Goal: Task Accomplishment & Management: Manage account settings

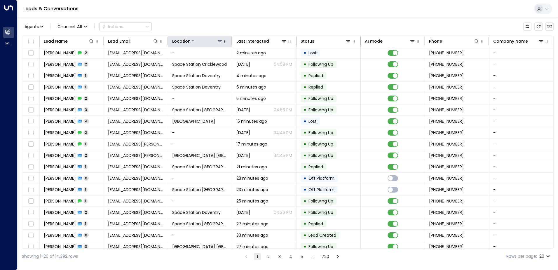
drag, startPoint x: 216, startPoint y: 40, endPoint x: 217, endPoint y: 43, distance: 3.6
click at [217, 40] on icon at bounding box center [219, 41] width 5 height 5
click at [224, 38] on th "Location" at bounding box center [200, 41] width 64 height 11
click at [221, 43] on button at bounding box center [220, 41] width 6 height 6
click at [219, 41] on icon at bounding box center [220, 41] width 4 height 2
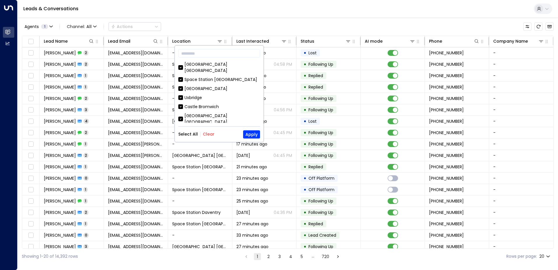
click at [204, 134] on button "Clear" at bounding box center [209, 134] width 12 height 5
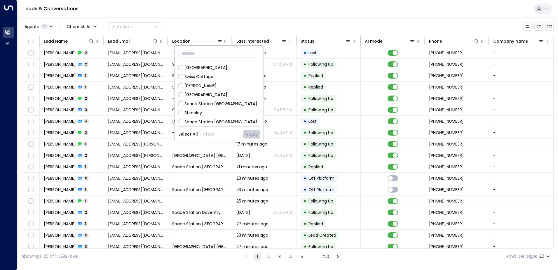
click at [216, 101] on div "Space Station [GEOGRAPHIC_DATA]" at bounding box center [220, 104] width 73 height 6
click at [253, 135] on button "Apply" at bounding box center [251, 134] width 17 height 8
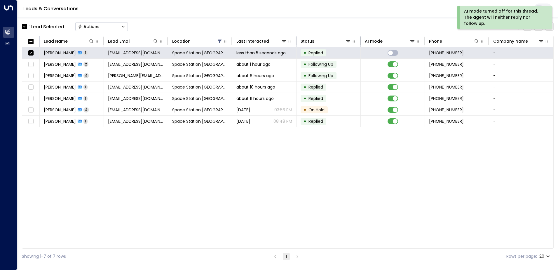
click at [101, 27] on button "Actions" at bounding box center [101, 26] width 53 height 9
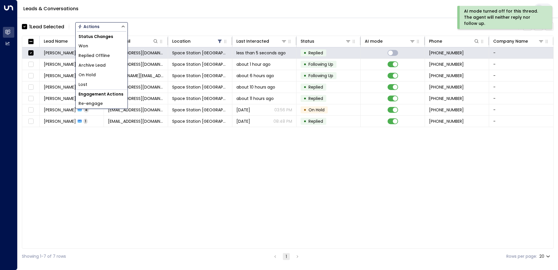
click at [97, 82] on li "Lost" at bounding box center [102, 85] width 52 height 10
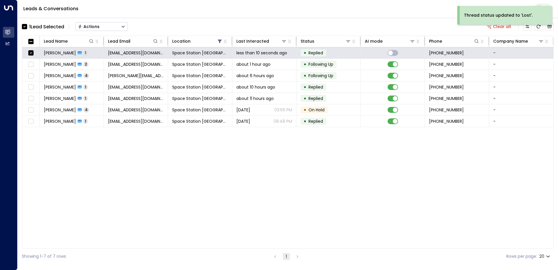
click at [123, 28] on icon "Button group with a nested menu" at bounding box center [123, 27] width 4 height 4
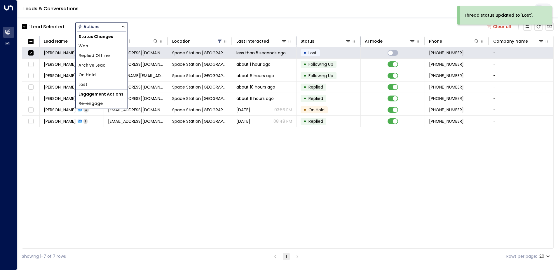
drag, startPoint x: 97, startPoint y: 63, endPoint x: 101, endPoint y: 67, distance: 5.8
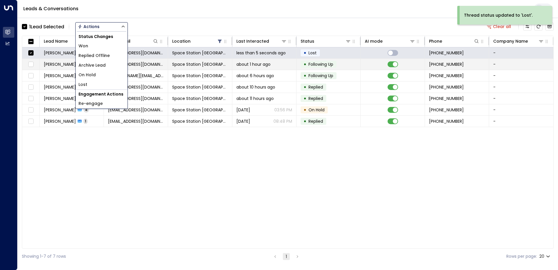
click at [97, 63] on span "Archive Lead" at bounding box center [91, 65] width 27 height 6
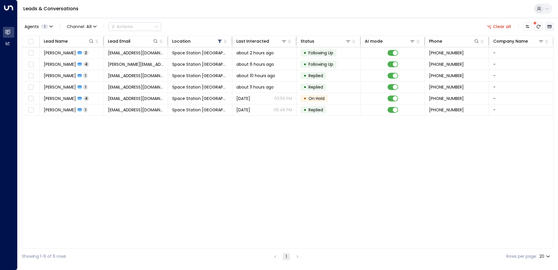
click at [549, 26] on icon "Archived Leads" at bounding box center [549, 26] width 4 height 3
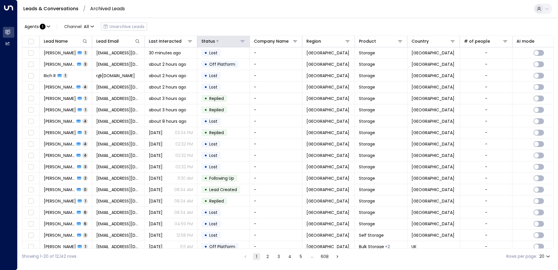
click at [241, 42] on icon at bounding box center [242, 41] width 5 height 5
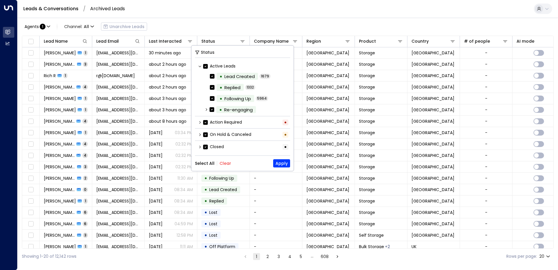
click at [206, 63] on label "Active Leads" at bounding box center [219, 66] width 32 height 6
click at [208, 146] on label "Closed" at bounding box center [213, 147] width 21 height 6
click at [275, 163] on button "Apply" at bounding box center [281, 163] width 17 height 8
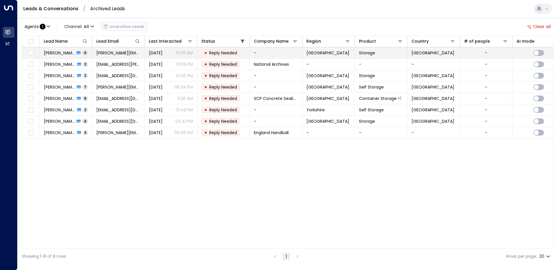
click at [177, 49] on td "[DATE] 10:05 AM" at bounding box center [171, 52] width 53 height 11
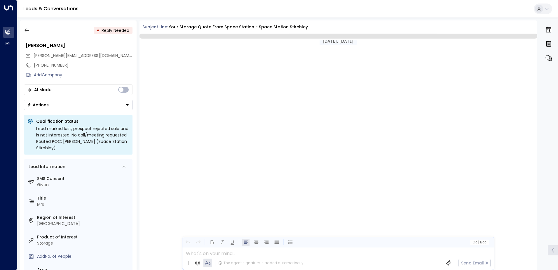
scroll to position [669, 0]
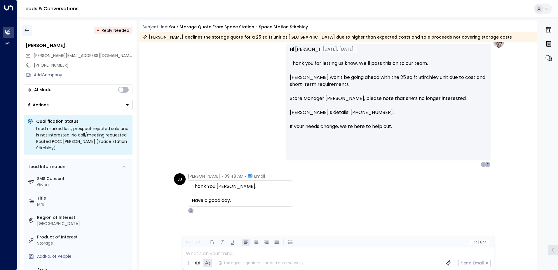
click at [29, 29] on icon "button" at bounding box center [27, 30] width 6 height 6
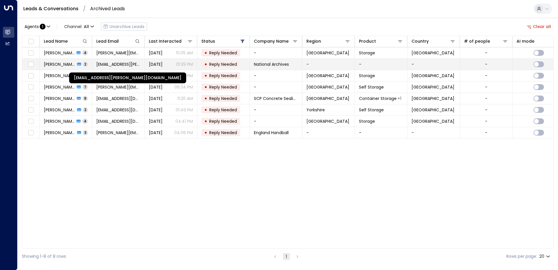
click at [120, 64] on span "[EMAIL_ADDRESS][PERSON_NAME][DOMAIN_NAME]" at bounding box center [118, 64] width 44 height 6
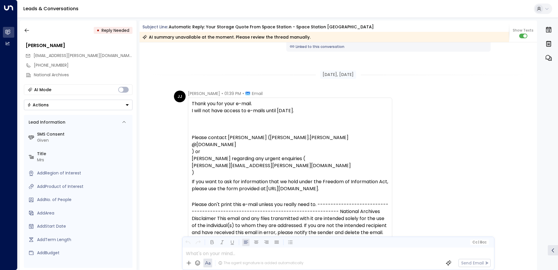
scroll to position [516, 0]
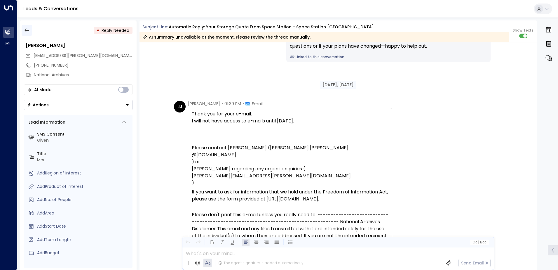
click at [32, 31] on button "button" at bounding box center [27, 30] width 11 height 11
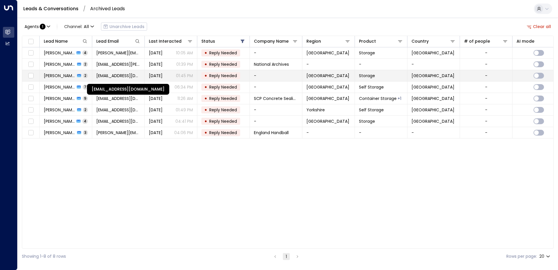
click at [113, 78] on span "[EMAIL_ADDRESS][DOMAIN_NAME]" at bounding box center [118, 76] width 44 height 6
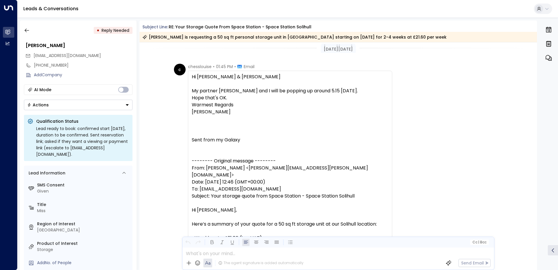
scroll to position [374, 0]
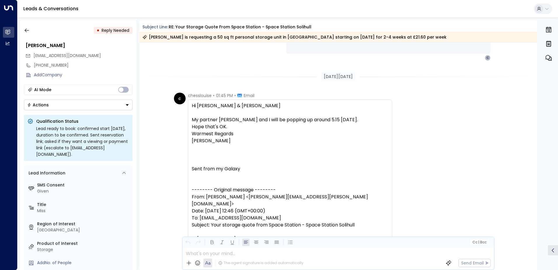
click at [90, 104] on button "Actions" at bounding box center [78, 104] width 109 height 11
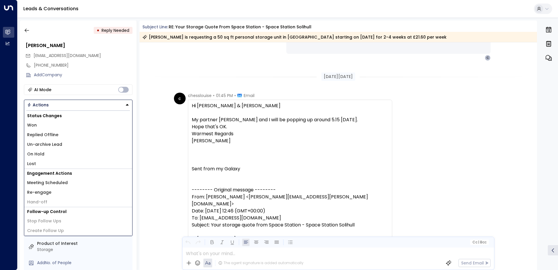
click at [63, 134] on li "Replied Offline" at bounding box center [78, 135] width 108 height 10
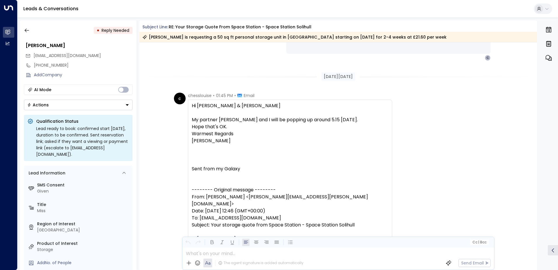
click at [73, 106] on button "Actions" at bounding box center [78, 104] width 109 height 11
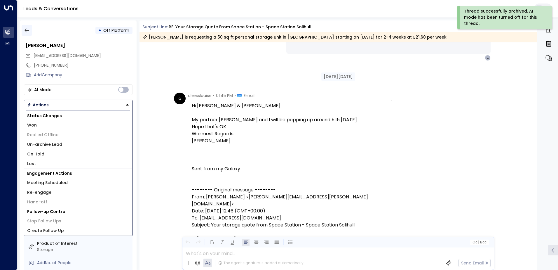
drag, startPoint x: 25, startPoint y: 30, endPoint x: 28, endPoint y: 32, distance: 3.4
click at [28, 32] on icon "button" at bounding box center [27, 30] width 6 height 6
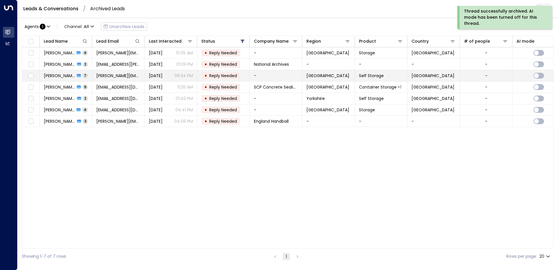
click at [188, 78] on p "06:34 PM" at bounding box center [183, 76] width 18 height 6
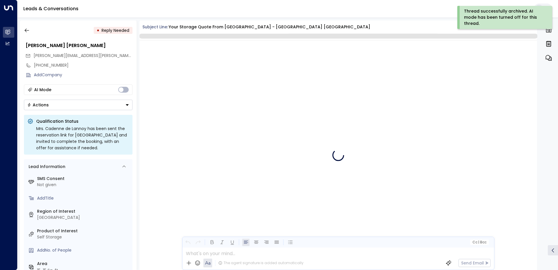
scroll to position [2391, 0]
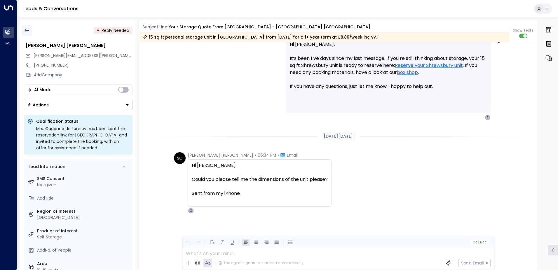
click at [26, 33] on icon "button" at bounding box center [27, 30] width 6 height 6
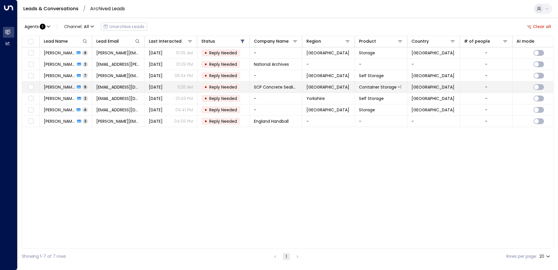
click at [101, 90] on span "[EMAIL_ADDRESS][DOMAIN_NAME]" at bounding box center [118, 87] width 44 height 6
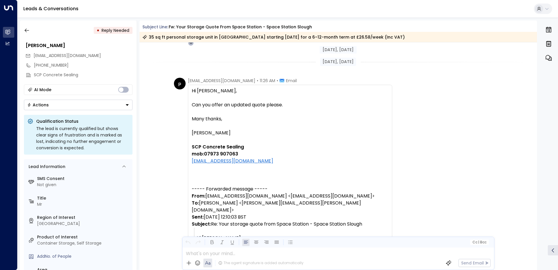
scroll to position [2449, 0]
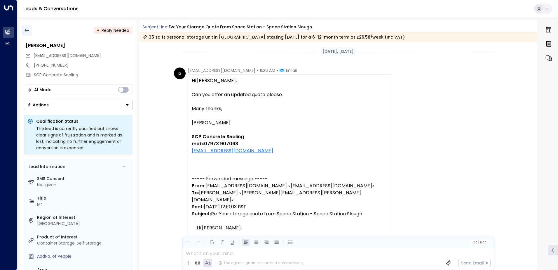
click at [25, 33] on icon "button" at bounding box center [27, 30] width 6 height 6
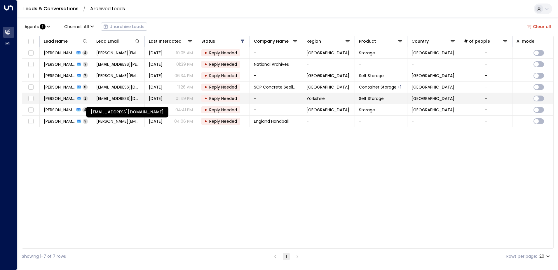
click at [116, 99] on span "[EMAIL_ADDRESS][DOMAIN_NAME]" at bounding box center [118, 98] width 44 height 6
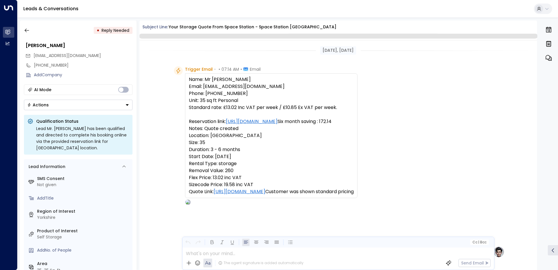
scroll to position [447, 0]
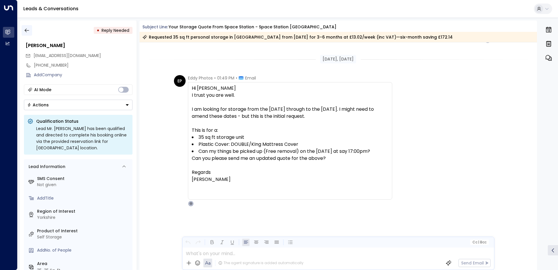
click at [26, 31] on icon "button" at bounding box center [27, 30] width 6 height 6
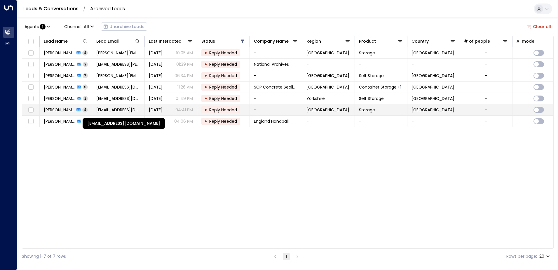
click at [102, 111] on span "[EMAIL_ADDRESS][DOMAIN_NAME]" at bounding box center [118, 110] width 44 height 6
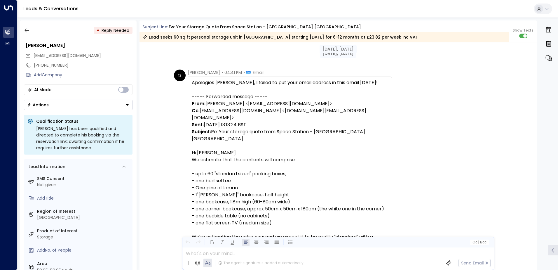
scroll to position [990, 0]
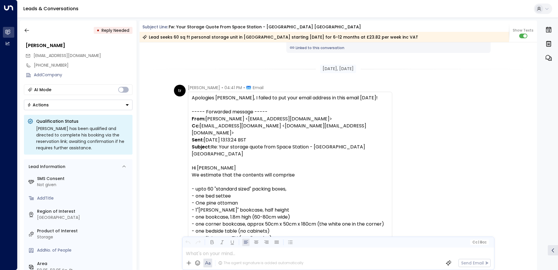
click at [536, 183] on div "[DATE], [DATE] TR [PERSON_NAME] • 11:42 AM • WhatsApp Please stop the auto gene…" at bounding box center [338, 155] width 398 height 227
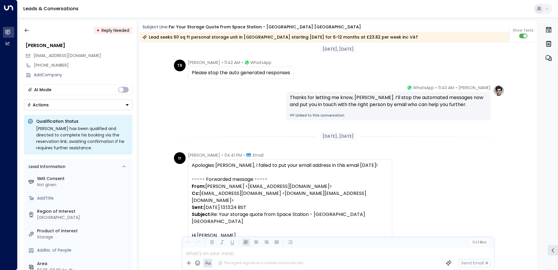
scroll to position [911, 0]
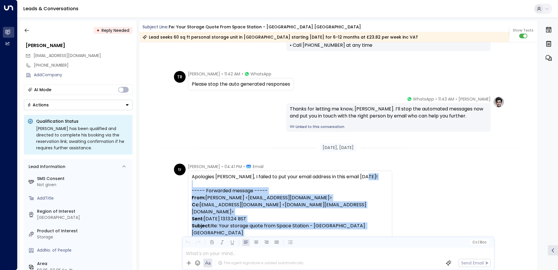
click at [535, 174] on div "[DATE], [DATE] TR [PERSON_NAME] • 11:40 AM • WhatsApp We need to confirm some v…" at bounding box center [338, 155] width 398 height 227
drag, startPoint x: 535, startPoint y: 174, endPoint x: 484, endPoint y: 179, distance: 51.6
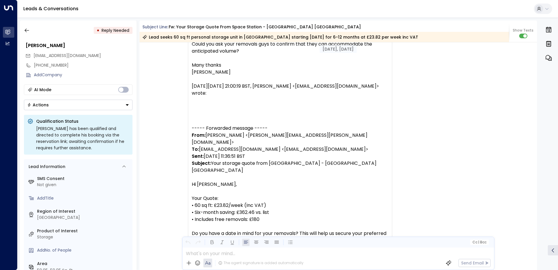
scroll to position [1216, 0]
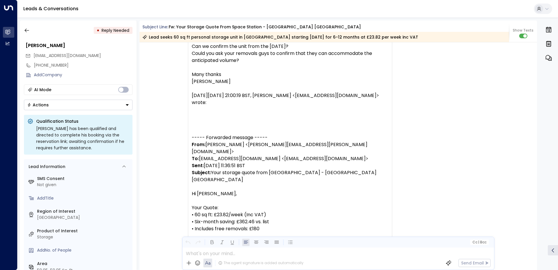
click at [75, 109] on button "Actions" at bounding box center [78, 104] width 109 height 11
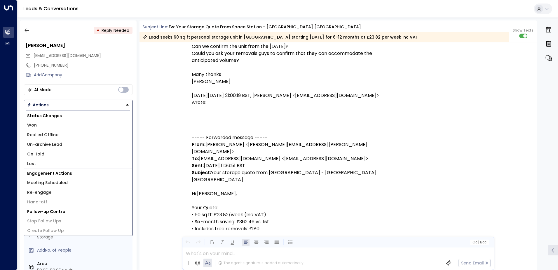
click at [21, 33] on div "• Reply Needed [PERSON_NAME] [EMAIL_ADDRESS][DOMAIN_NAME] [PHONE_NUMBER] Add Co…" at bounding box center [78, 144] width 117 height 249
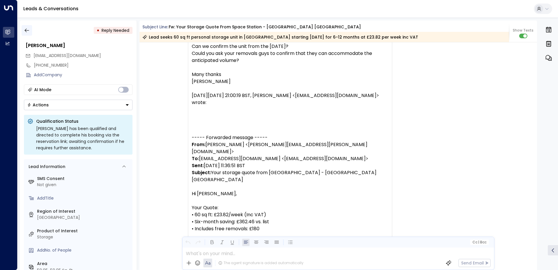
click at [22, 33] on button "button" at bounding box center [27, 30] width 11 height 11
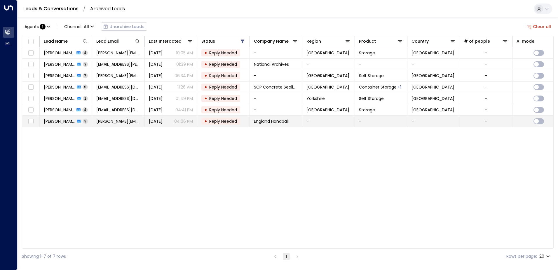
click at [156, 122] on span "[DATE]" at bounding box center [156, 121] width 14 height 6
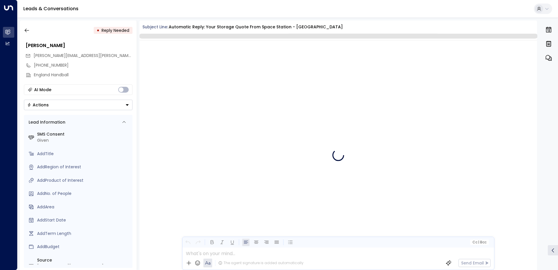
scroll to position [613, 0]
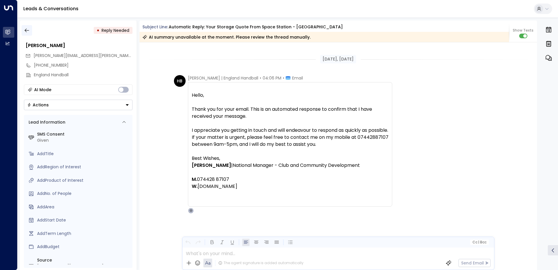
click at [28, 32] on icon "button" at bounding box center [27, 30] width 6 height 6
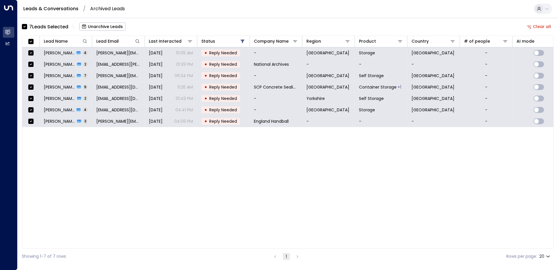
drag, startPoint x: 200, startPoint y: 181, endPoint x: 206, endPoint y: 176, distance: 7.6
click at [201, 181] on div "Lead Name Lead Email Last Interacted Status Company Name Region Product Country…" at bounding box center [287, 142] width 531 height 213
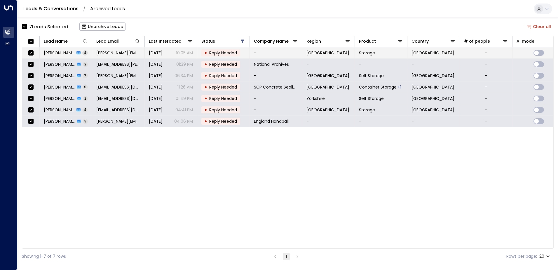
click at [136, 55] on span "[PERSON_NAME][EMAIL_ADDRESS][DOMAIN_NAME]" at bounding box center [118, 53] width 44 height 6
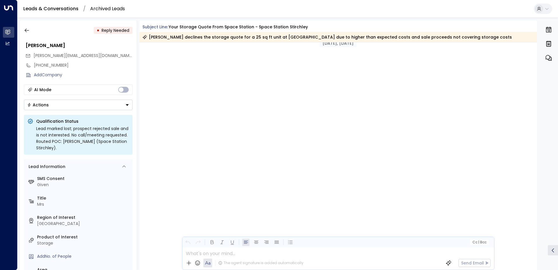
scroll to position [671, 0]
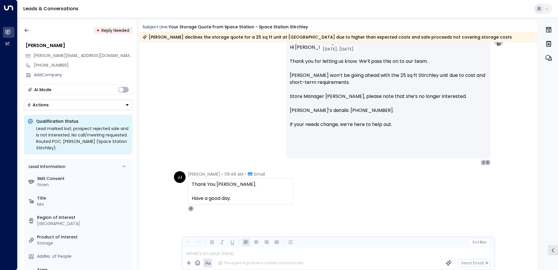
click at [121, 106] on button "Actions" at bounding box center [78, 104] width 109 height 11
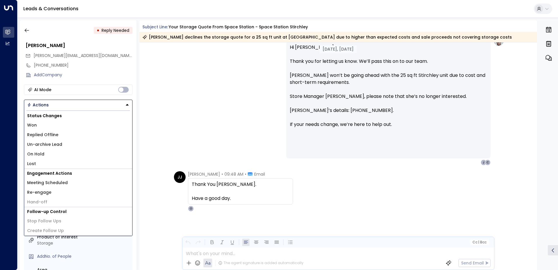
click at [74, 134] on li "Replied Offline" at bounding box center [78, 135] width 108 height 10
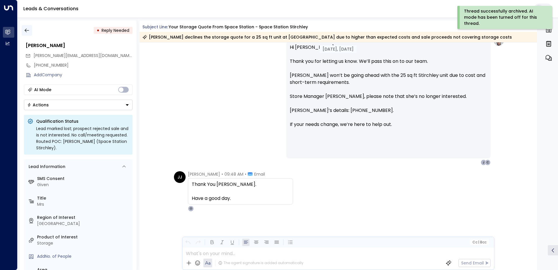
click at [23, 32] on button "button" at bounding box center [27, 30] width 11 height 11
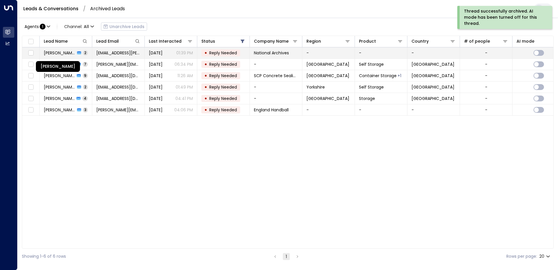
click at [55, 53] on span "[PERSON_NAME]" at bounding box center [60, 53] width 32 height 6
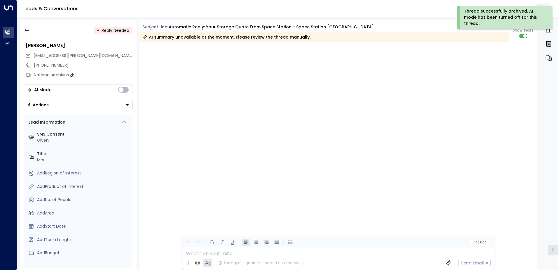
scroll to position [329, 0]
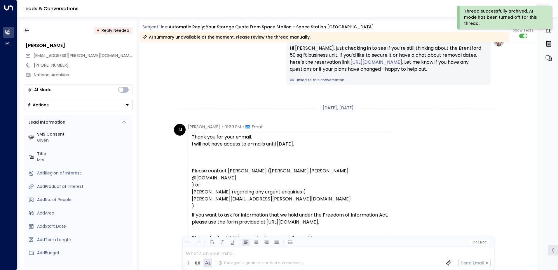
click at [70, 110] on div "• Reply Needed [PERSON_NAME] [PERSON_NAME][EMAIL_ADDRESS][PERSON_NAME][DOMAIN_N…" at bounding box center [78, 144] width 117 height 249
click at [75, 104] on button "Actions" at bounding box center [78, 104] width 109 height 11
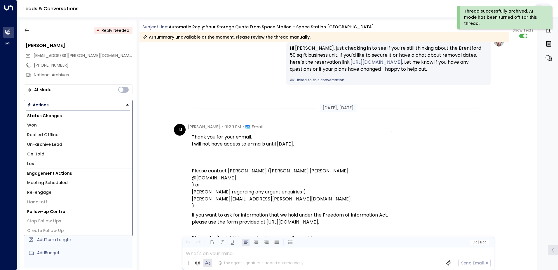
click at [68, 133] on li "Replied Offline" at bounding box center [78, 135] width 108 height 10
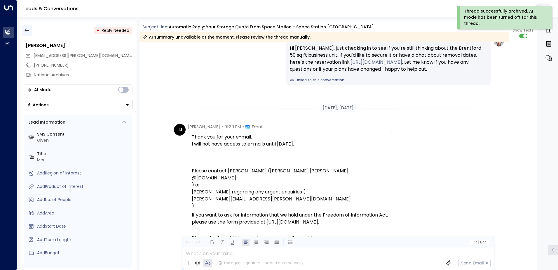
click at [28, 28] on icon "button" at bounding box center [27, 30] width 6 height 6
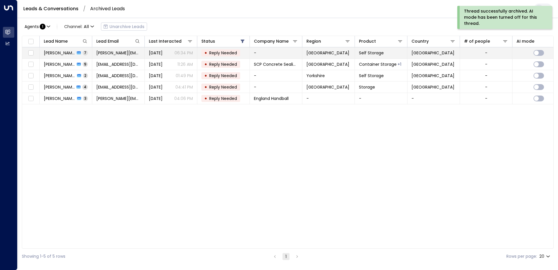
click at [66, 53] on span "[PERSON_NAME] [PERSON_NAME]" at bounding box center [59, 53] width 31 height 6
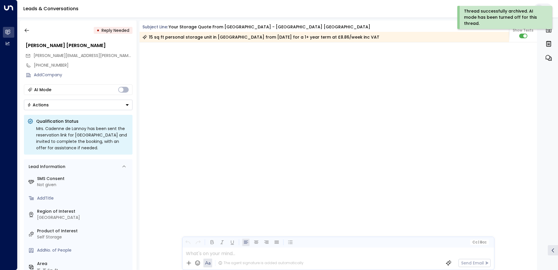
scroll to position [2393, 0]
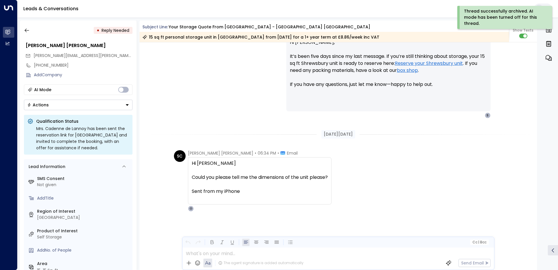
click at [73, 102] on button "Actions" at bounding box center [78, 104] width 109 height 11
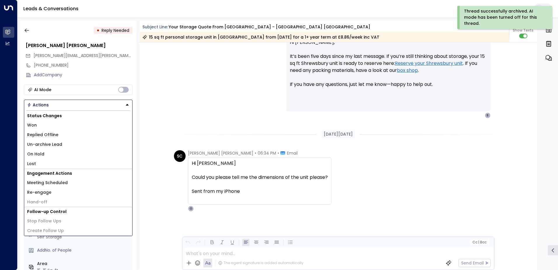
click at [64, 135] on li "Replied Offline" at bounding box center [78, 135] width 108 height 10
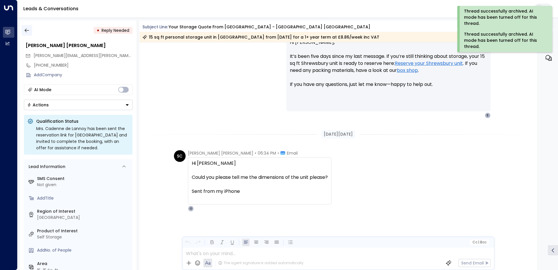
click at [30, 28] on button "button" at bounding box center [27, 30] width 11 height 11
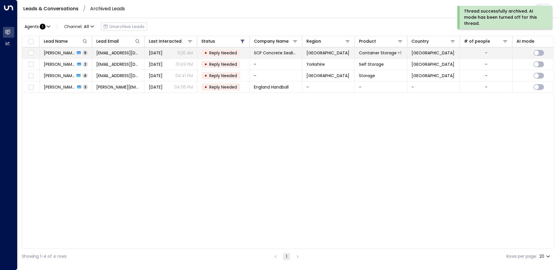
click at [62, 55] on span "[PERSON_NAME]" at bounding box center [59, 53] width 31 height 6
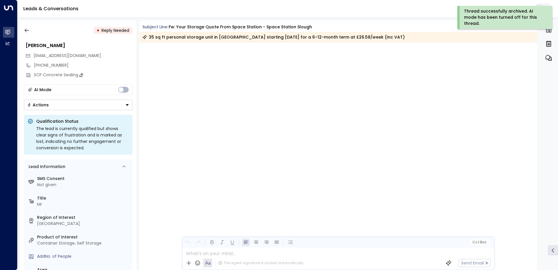
scroll to position [2393, 0]
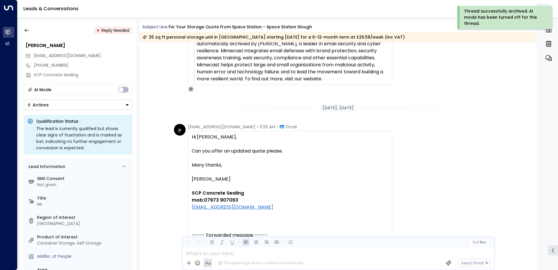
click at [64, 107] on button "Actions" at bounding box center [78, 104] width 109 height 11
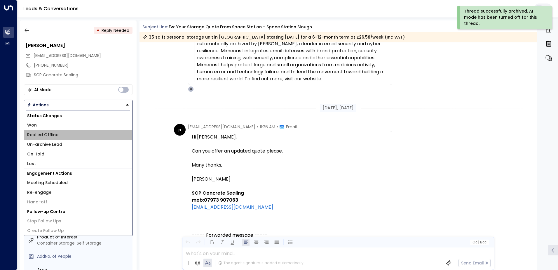
click at [57, 133] on li "Replied Offline" at bounding box center [78, 135] width 108 height 10
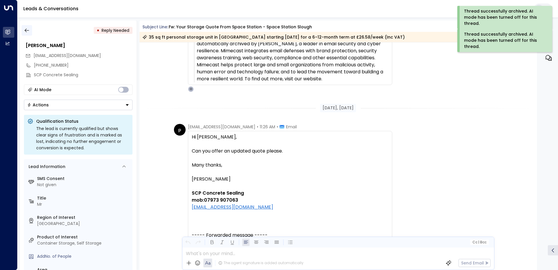
click at [30, 33] on button "button" at bounding box center [27, 30] width 11 height 11
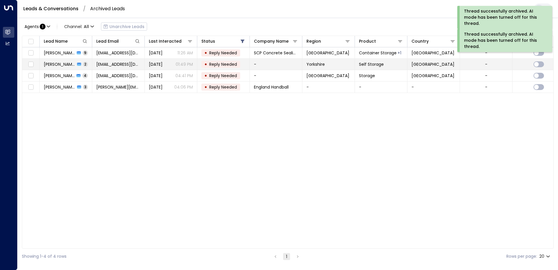
click at [77, 62] on icon at bounding box center [79, 64] width 4 height 4
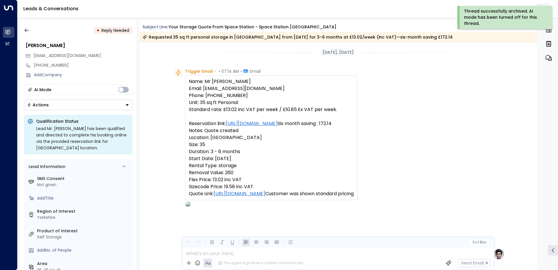
scroll to position [398, 0]
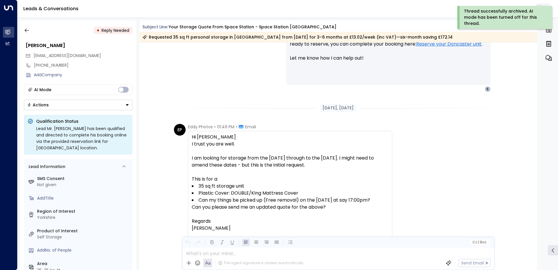
click at [80, 109] on button "Actions" at bounding box center [78, 104] width 109 height 11
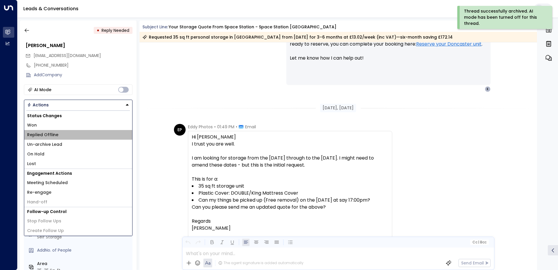
click at [69, 132] on li "Replied Offline" at bounding box center [78, 135] width 108 height 10
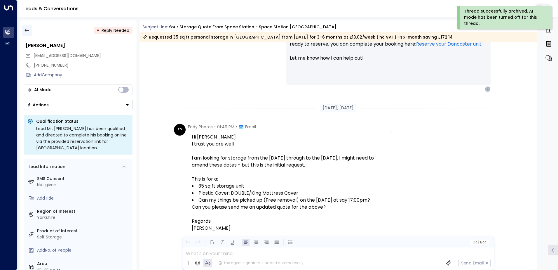
click at [28, 33] on button "button" at bounding box center [27, 30] width 11 height 11
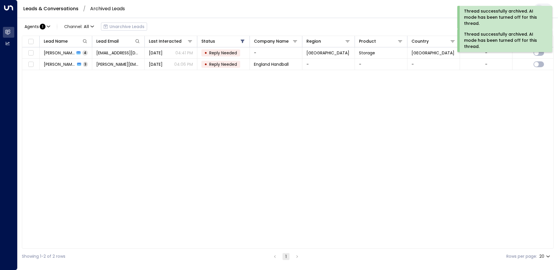
click at [69, 56] on td "[PERSON_NAME] 4" at bounding box center [66, 52] width 53 height 11
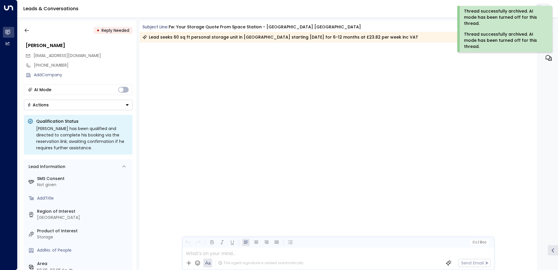
scroll to position [1568, 0]
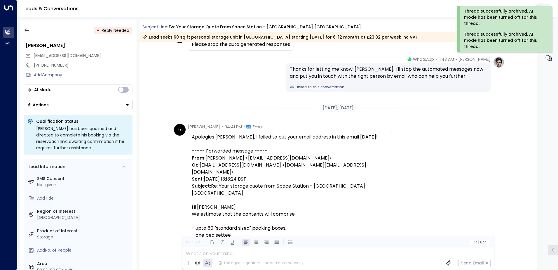
click at [66, 103] on button "Actions" at bounding box center [78, 104] width 109 height 11
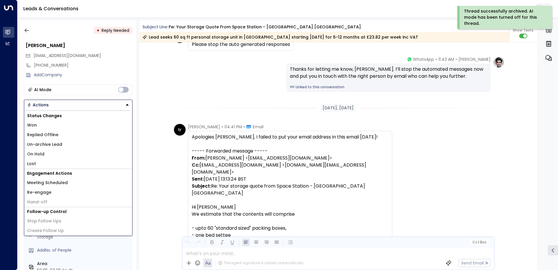
click at [58, 135] on li "Replied Offline" at bounding box center [78, 135] width 108 height 10
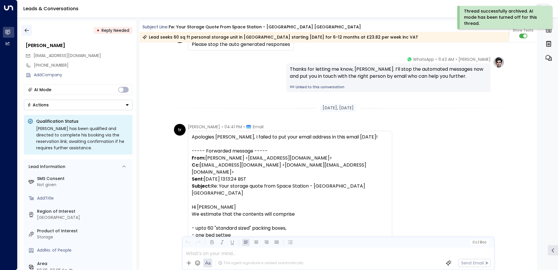
click at [32, 31] on button "button" at bounding box center [27, 30] width 11 height 11
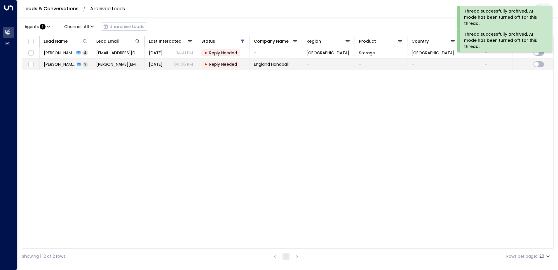
click at [61, 64] on span "[PERSON_NAME]" at bounding box center [60, 64] width 32 height 6
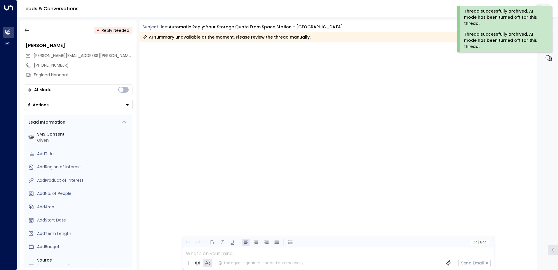
scroll to position [476, 0]
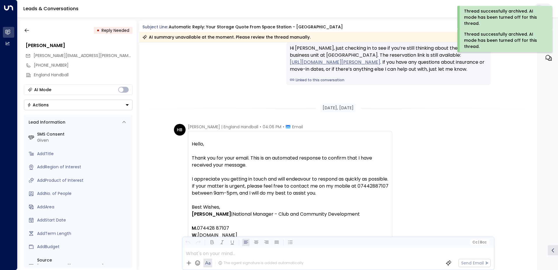
click at [67, 108] on button "Actions" at bounding box center [78, 104] width 109 height 11
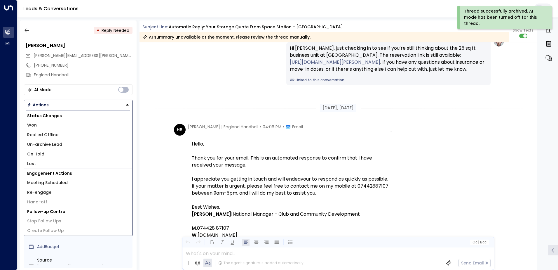
click at [58, 133] on li "Replied Offline" at bounding box center [78, 135] width 108 height 10
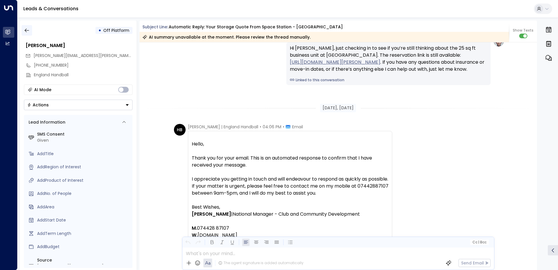
click at [22, 32] on button "button" at bounding box center [27, 30] width 11 height 11
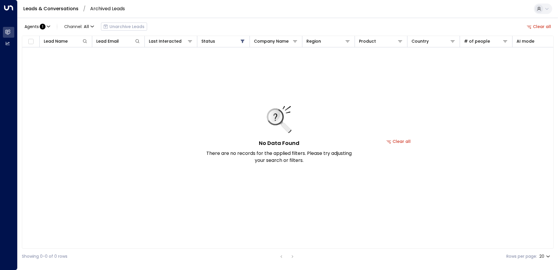
click at [534, 29] on button "Clear all" at bounding box center [538, 26] width 29 height 8
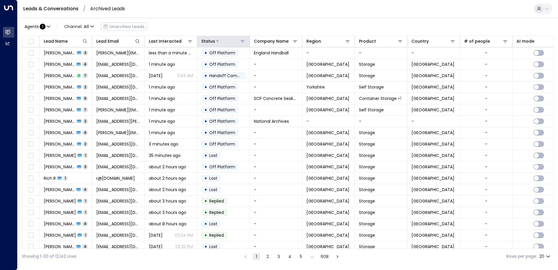
drag, startPoint x: 244, startPoint y: 41, endPoint x: 243, endPoint y: 44, distance: 4.0
click at [244, 41] on icon at bounding box center [242, 41] width 4 height 2
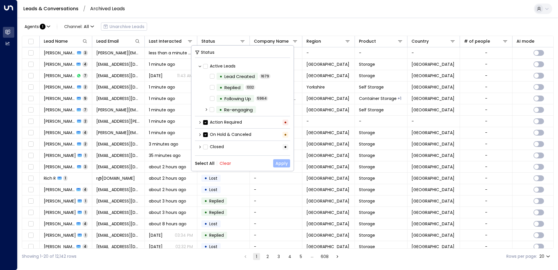
click at [282, 166] on button "Apply" at bounding box center [281, 163] width 17 height 8
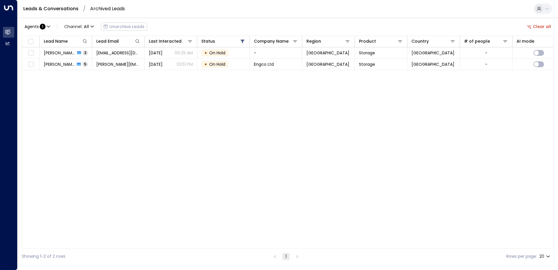
click at [62, 11] on link "Leads & Conversations" at bounding box center [50, 8] width 55 height 7
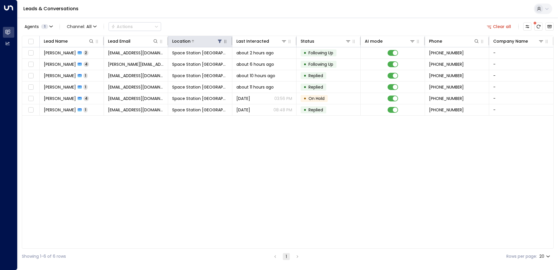
click at [220, 43] on icon at bounding box center [220, 42] width 4 height 4
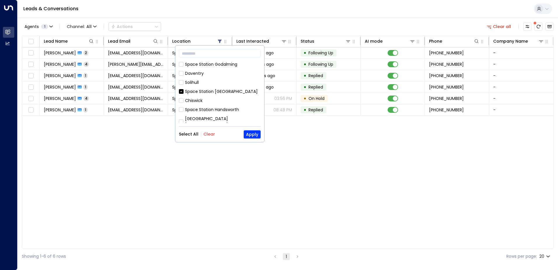
click at [176, 133] on div "​ [GEOGRAPHIC_DATA] [GEOGRAPHIC_DATA] [GEOGRAPHIC_DATA] [GEOGRAPHIC_DATA] [GEOG…" at bounding box center [219, 94] width 89 height 96
click at [185, 135] on button "Select All" at bounding box center [189, 134] width 20 height 5
click at [244, 137] on button "Apply" at bounding box center [252, 134] width 17 height 8
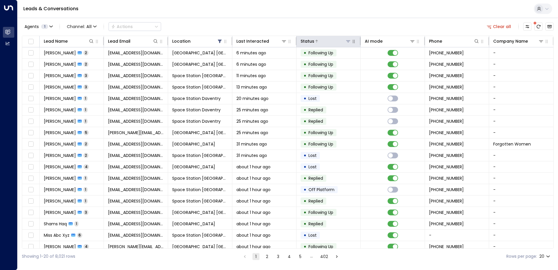
click at [348, 41] on icon at bounding box center [348, 41] width 4 height 2
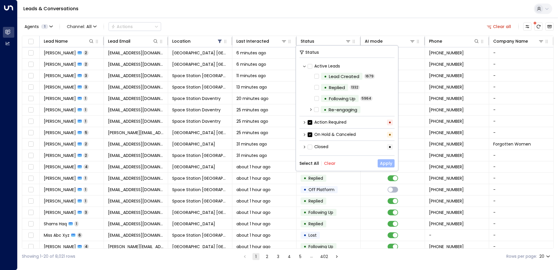
click at [389, 163] on button "Apply" at bounding box center [385, 163] width 17 height 8
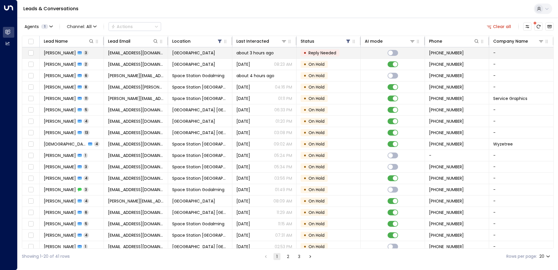
click at [209, 53] on span "[GEOGRAPHIC_DATA]" at bounding box center [193, 53] width 43 height 6
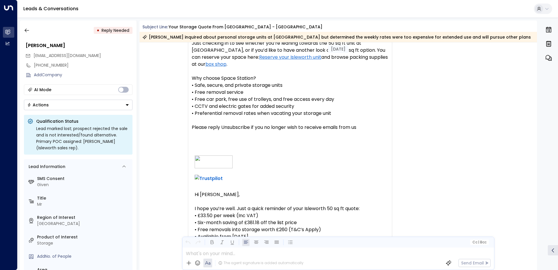
scroll to position [113, 0]
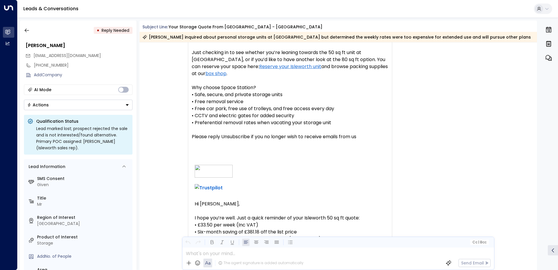
click at [538, 93] on div "• Reply Needed [PERSON_NAME] [EMAIL_ADDRESS][DOMAIN_NAME] [PHONE_NUMBER] Add Co…" at bounding box center [289, 144] width 538 height 249
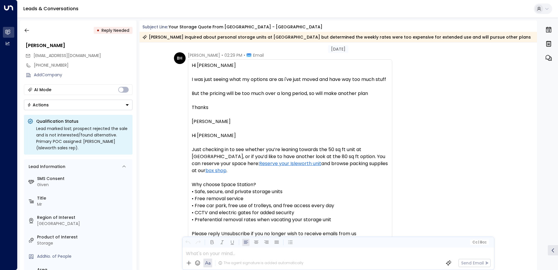
scroll to position [0, 0]
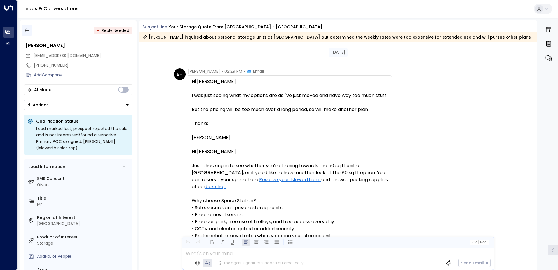
click at [28, 28] on icon "button" at bounding box center [27, 30] width 6 height 6
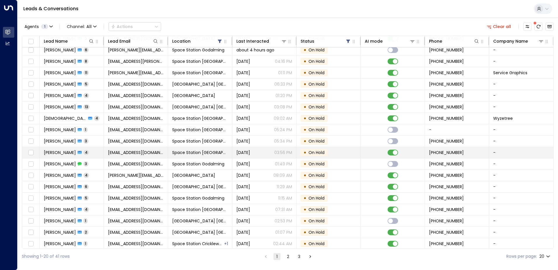
scroll to position [29, 0]
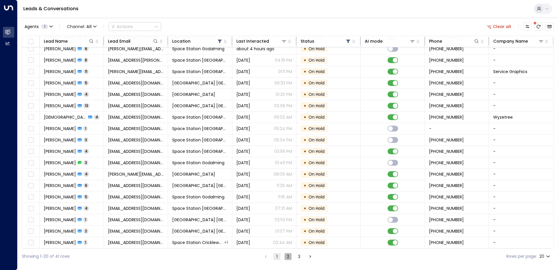
click at [286, 257] on button "2" at bounding box center [287, 256] width 7 height 7
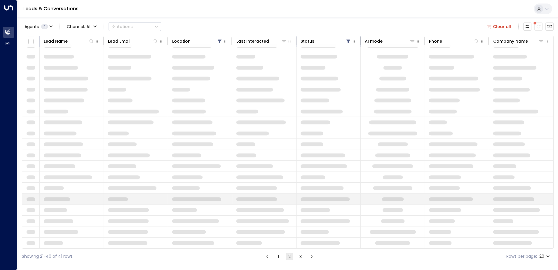
scroll to position [29, 0]
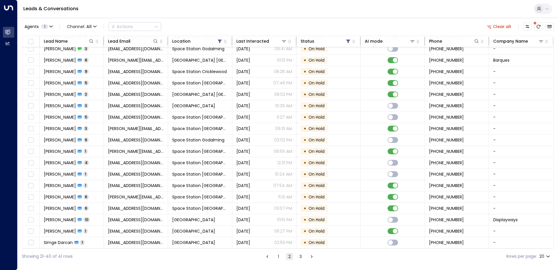
click at [301, 256] on button "3" at bounding box center [300, 256] width 7 height 7
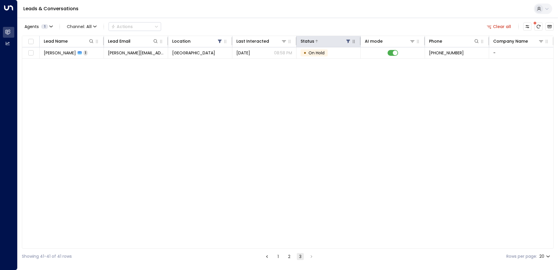
click at [346, 41] on icon at bounding box center [348, 41] width 5 height 5
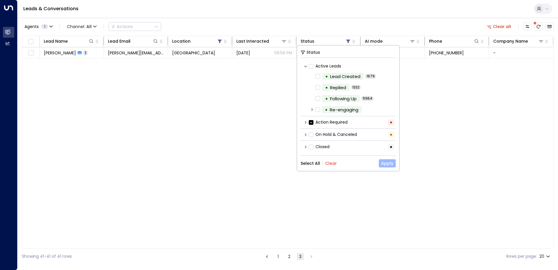
click at [386, 167] on button "Apply" at bounding box center [387, 163] width 17 height 8
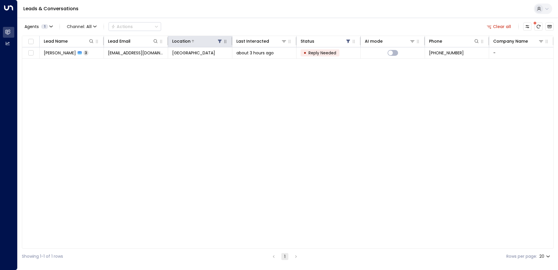
click at [217, 41] on button at bounding box center [220, 41] width 6 height 6
drag, startPoint x: 466, startPoint y: 101, endPoint x: 293, endPoint y: 27, distance: 188.3
click at [464, 100] on div "Lead Name Lead Email Location Last Interacted Status AI mode Phone Company Name…" at bounding box center [287, 142] width 531 height 213
